Goal: Information Seeking & Learning: Learn about a topic

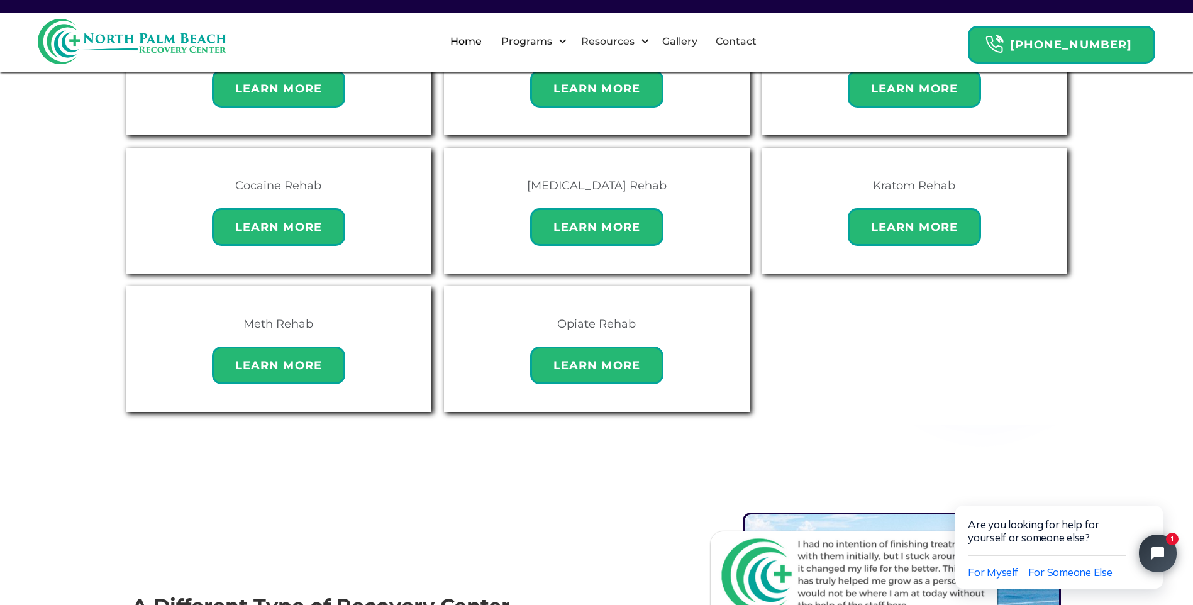
scroll to position [737, 0]
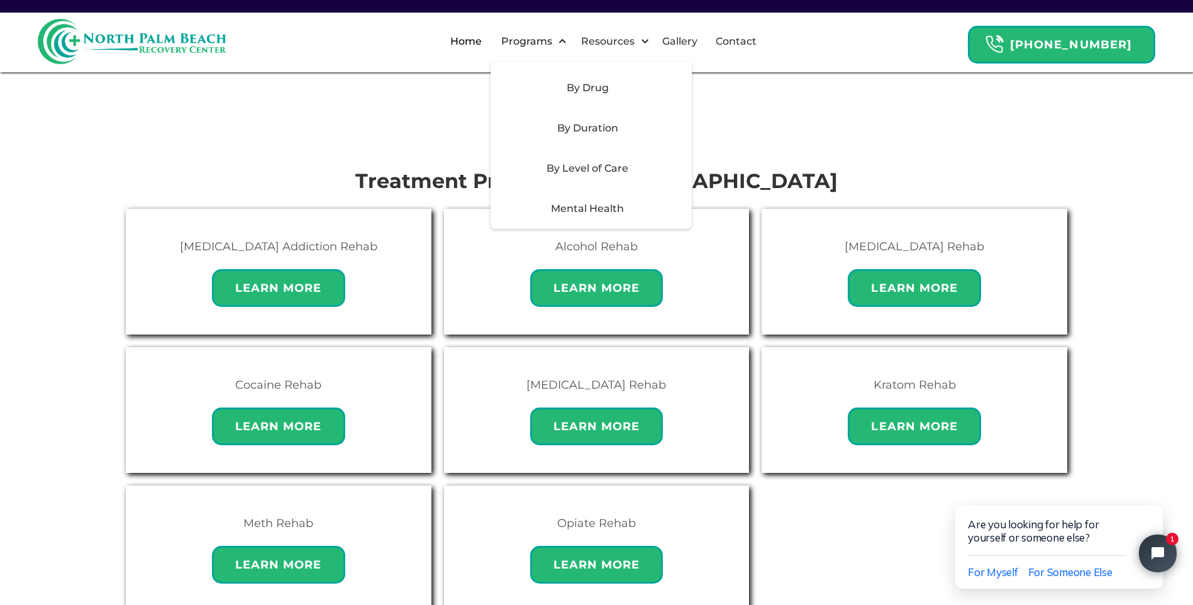
click at [608, 162] on div "By Level of Care" at bounding box center [587, 168] width 179 height 15
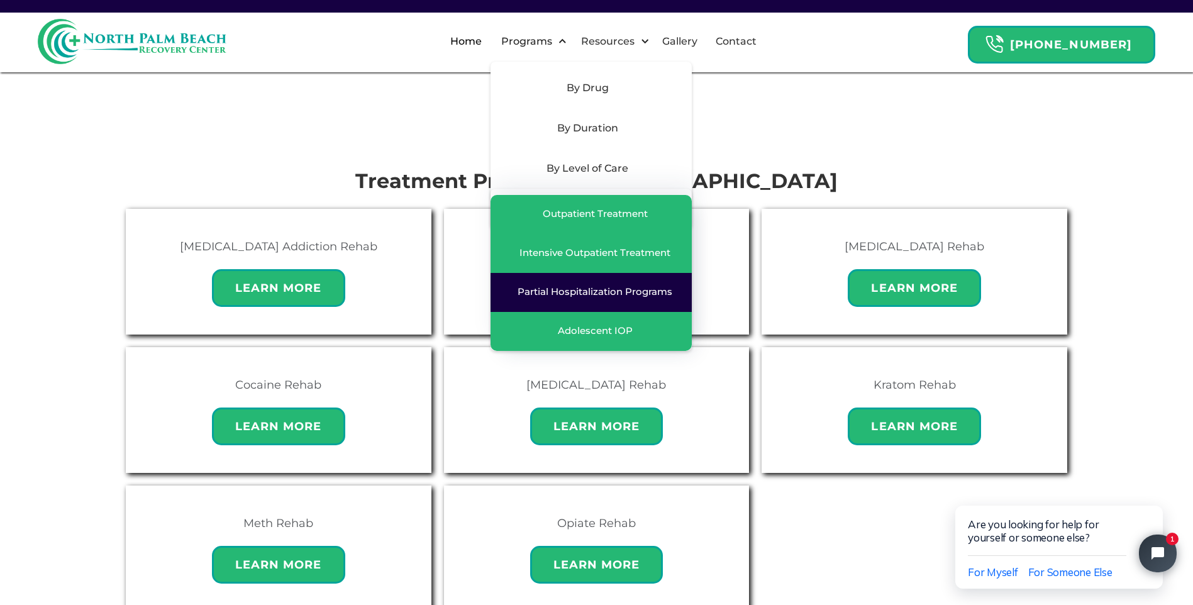
click at [657, 296] on div "Partial Hospitalization Programs" at bounding box center [595, 292] width 155 height 13
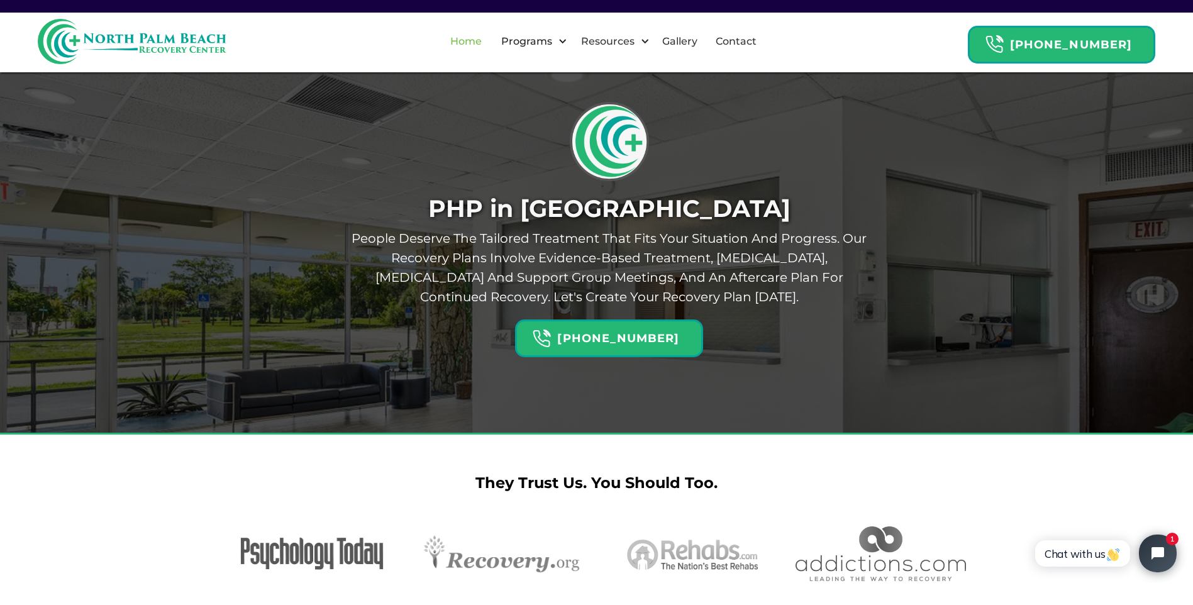
click at [468, 33] on link "Home" at bounding box center [466, 41] width 47 height 40
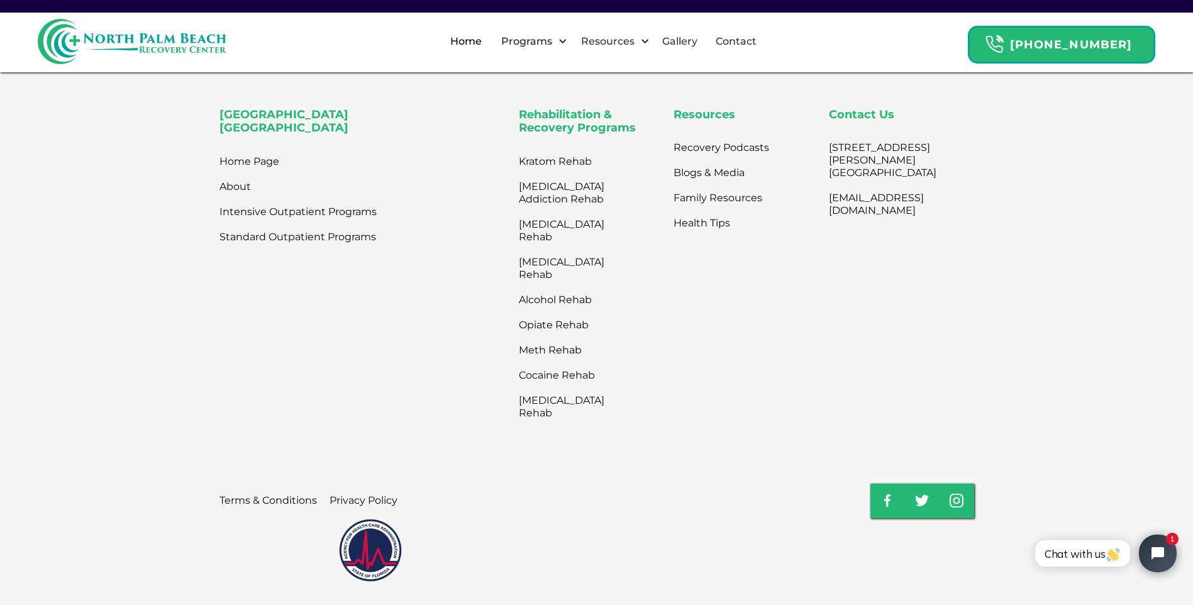
scroll to position [4322, 0]
click at [248, 172] on link "About" at bounding box center [235, 184] width 31 height 25
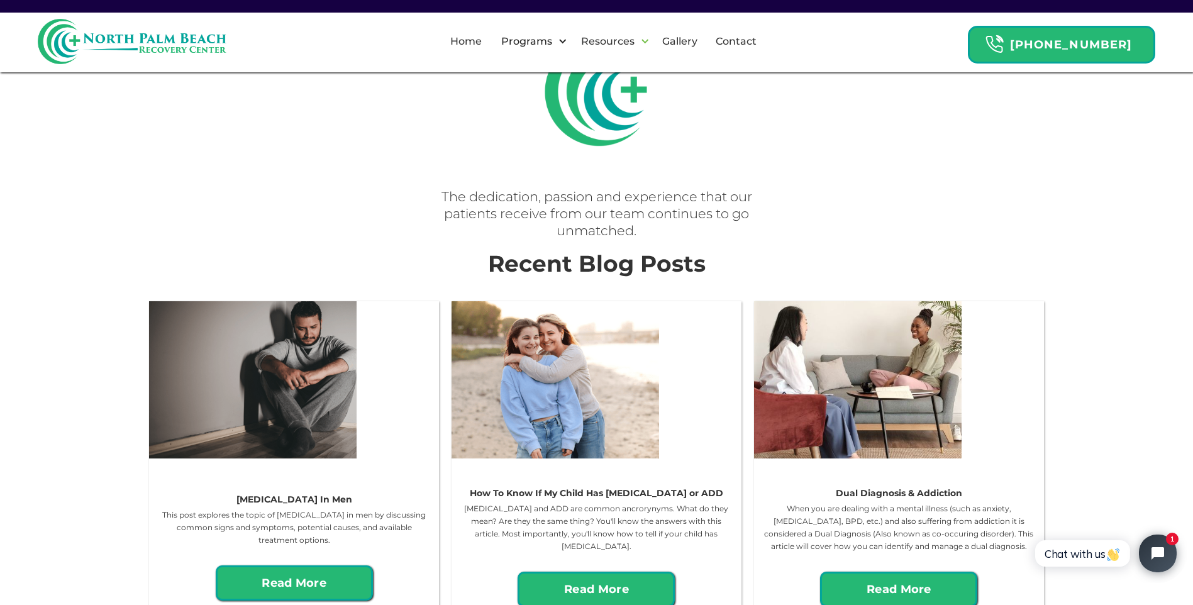
scroll to position [818, 0]
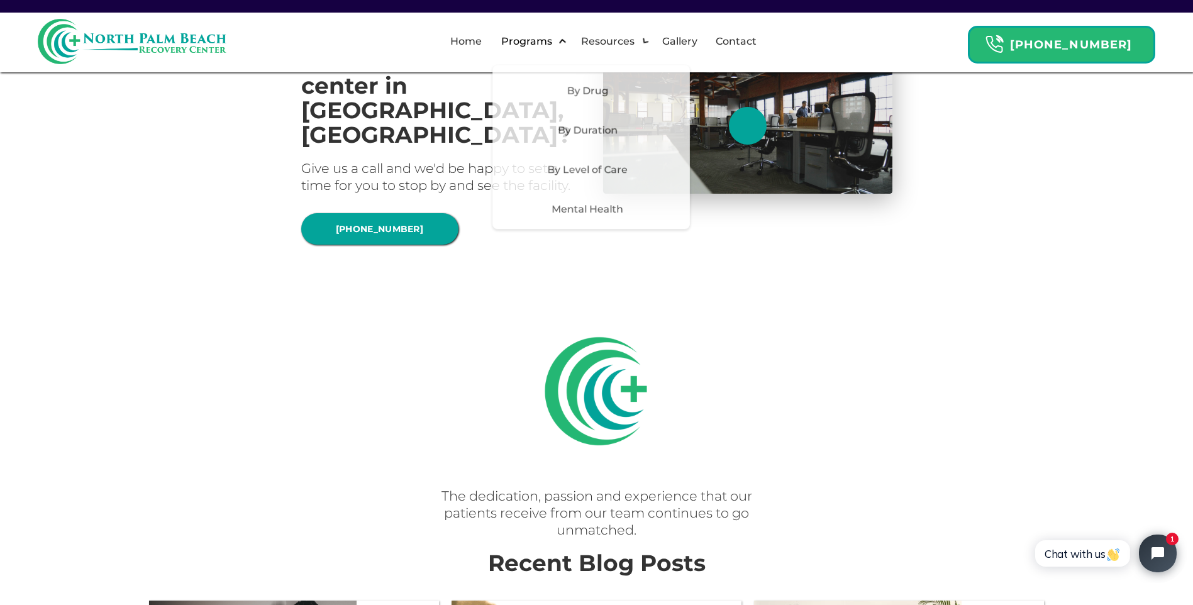
click at [532, 45] on div "Programs" at bounding box center [526, 41] width 57 height 15
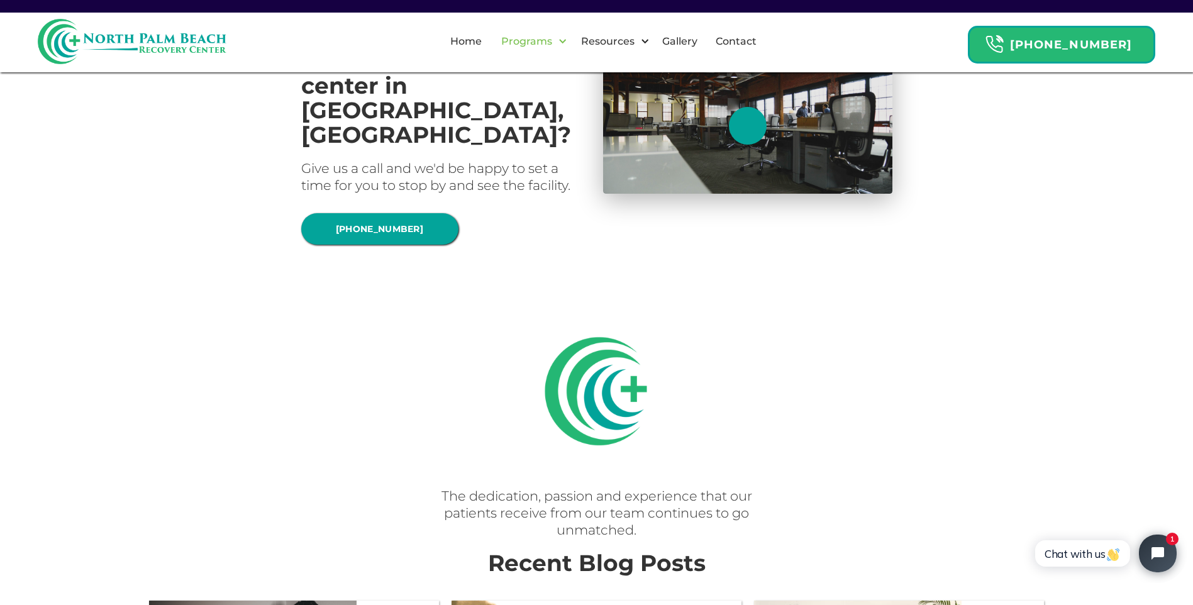
click at [546, 34] on div "Programs" at bounding box center [526, 41] width 57 height 15
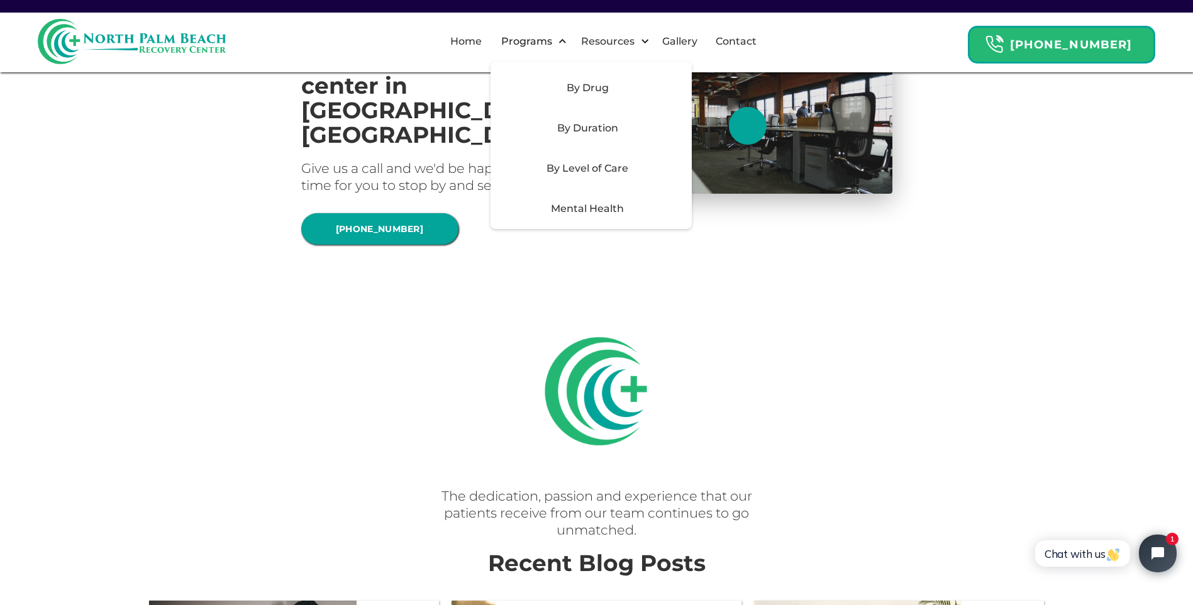
click at [616, 176] on div "By Level of Care" at bounding box center [591, 168] width 201 height 40
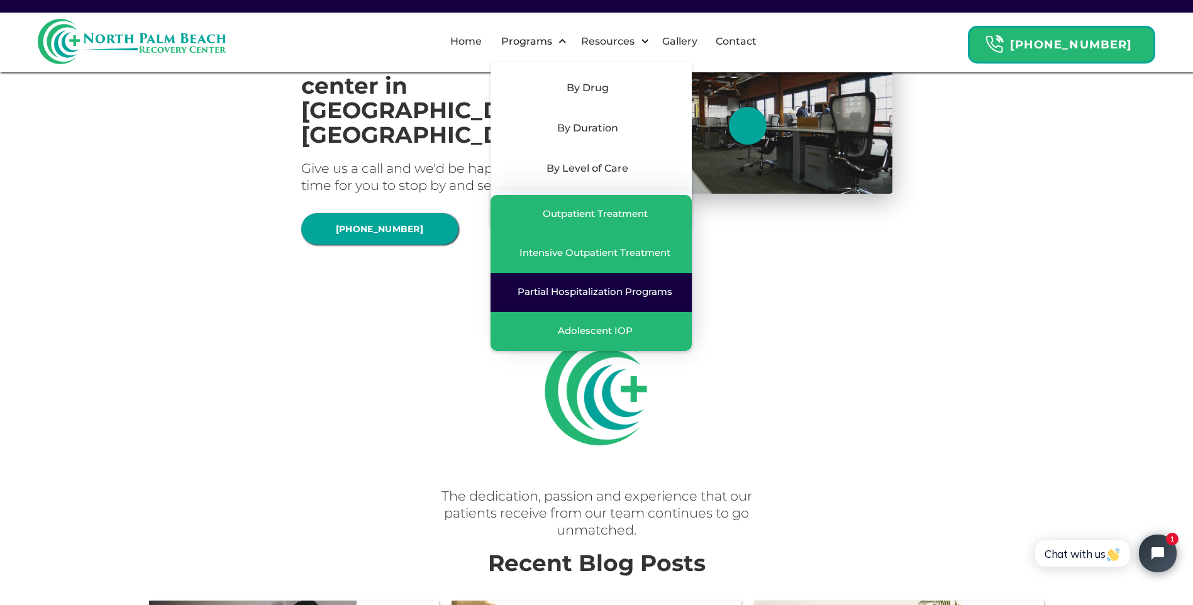
click at [620, 292] on div "Partial Hospitalization Programs" at bounding box center [595, 292] width 155 height 13
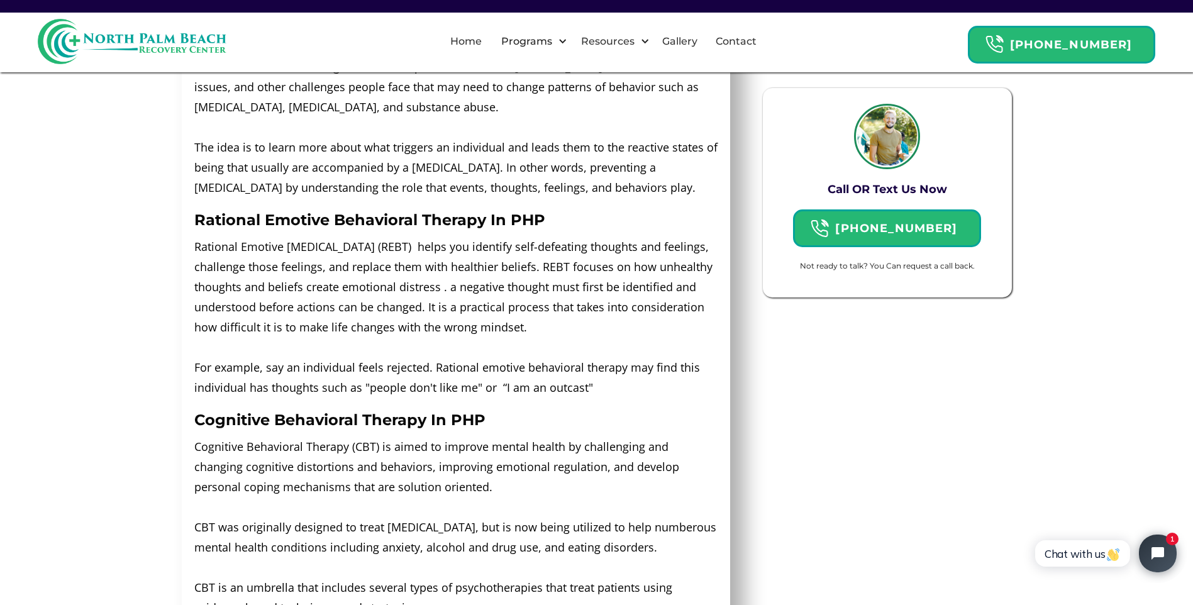
scroll to position [2013, 0]
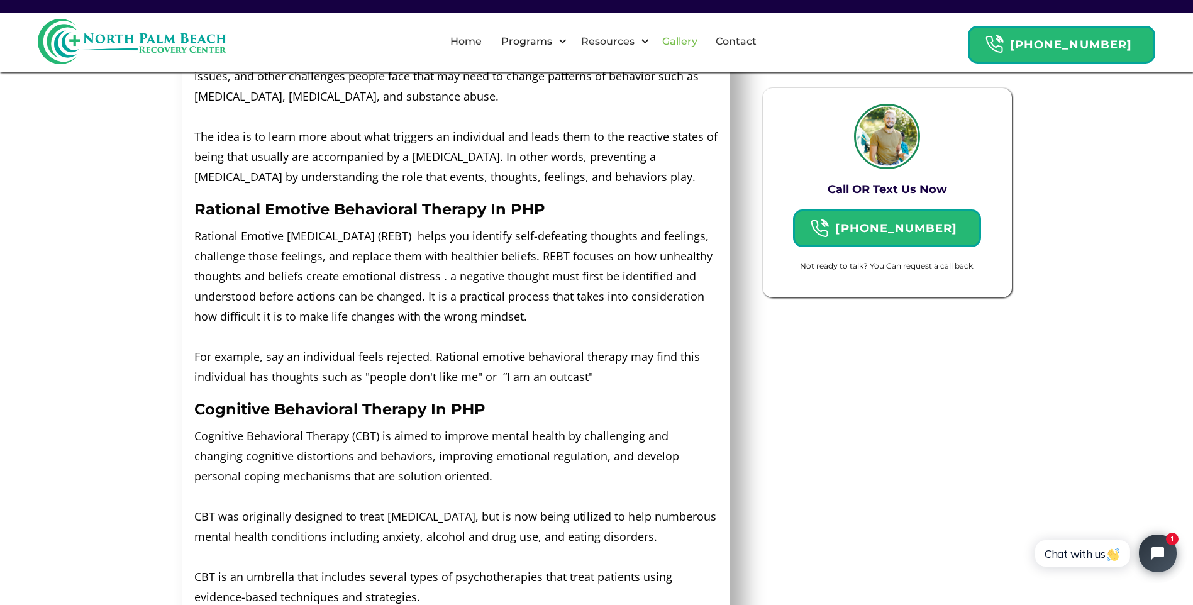
click at [700, 34] on link "Gallery" at bounding box center [680, 41] width 50 height 40
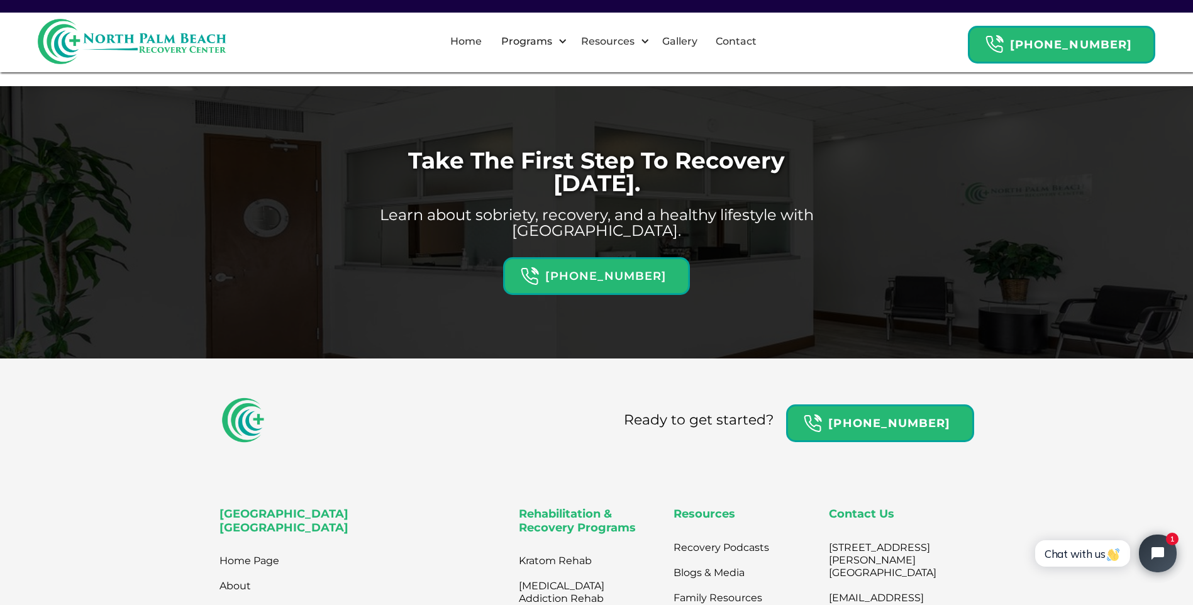
scroll to position [1132, 0]
